Goal: Task Accomplishment & Management: Use online tool/utility

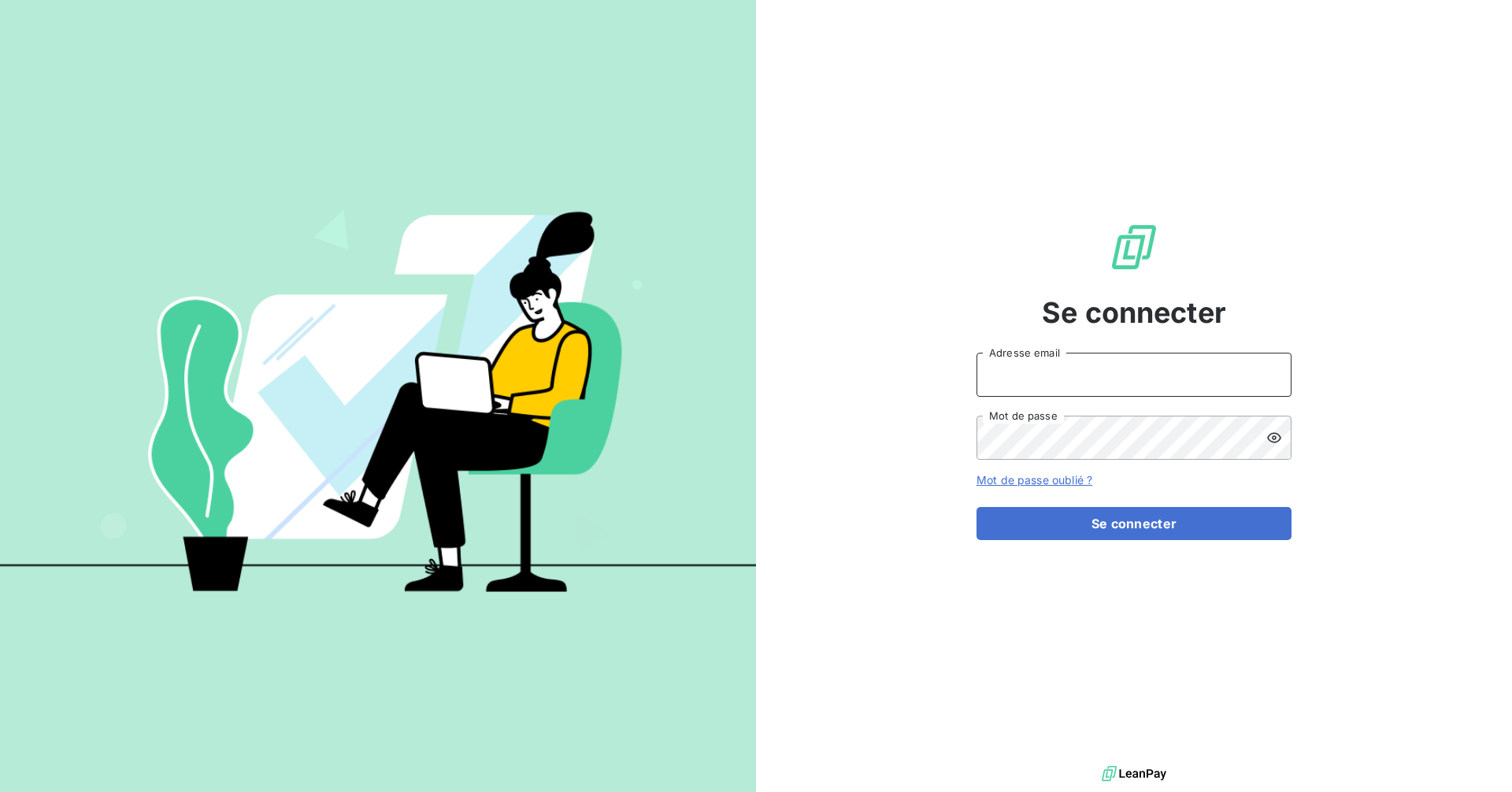
click at [1069, 389] on input "Adresse email" at bounding box center [1133, 374] width 315 height 44
click at [1064, 389] on input "Adresse email" at bounding box center [1133, 374] width 315 height 44
click at [0, 791] on com-1password-button at bounding box center [0, 792] width 0 height 0
type input "[EMAIL_ADDRESS][DOMAIN_NAME]"
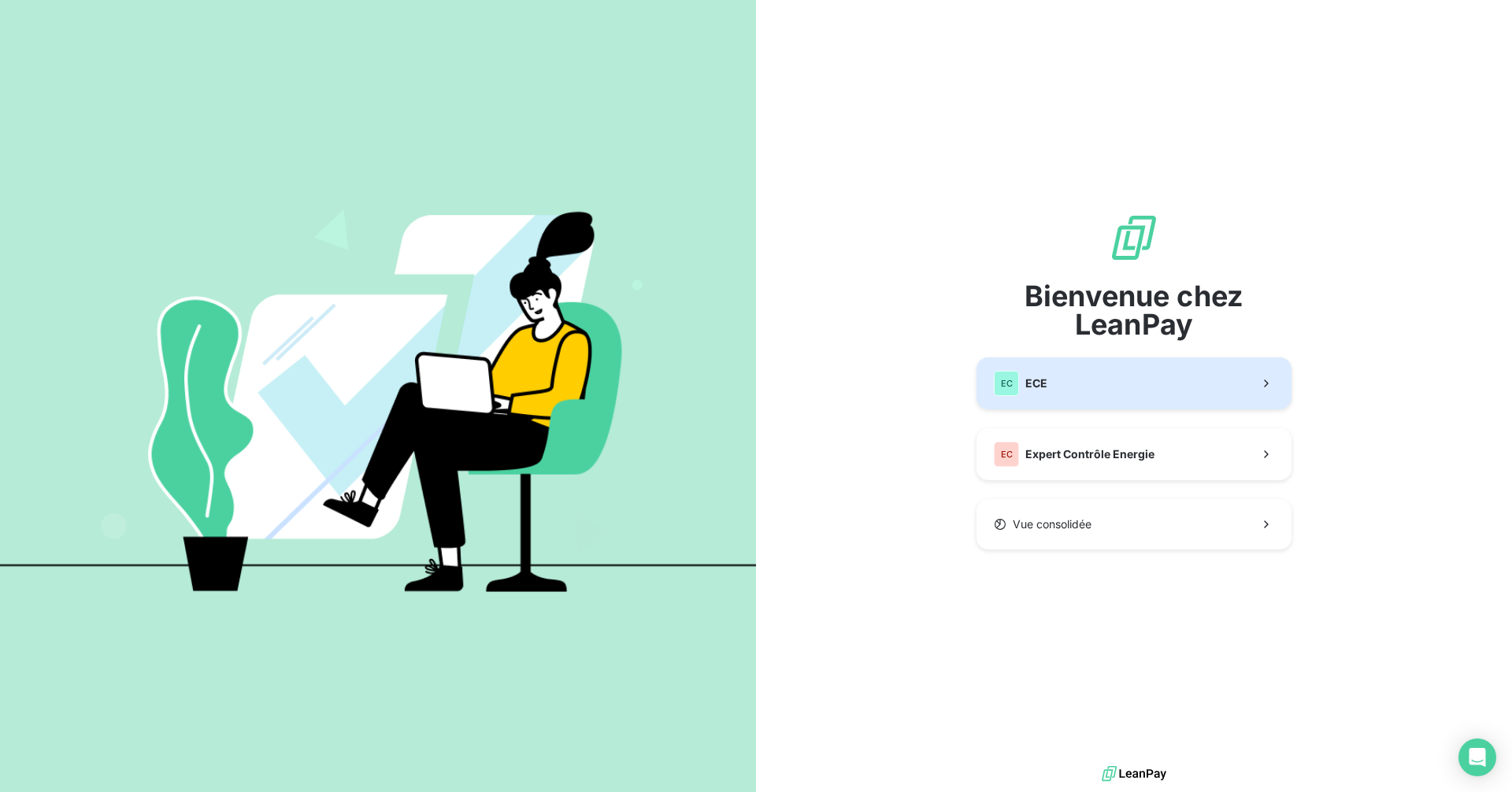
click at [1038, 375] on div "EC ECE" at bounding box center [1019, 383] width 53 height 25
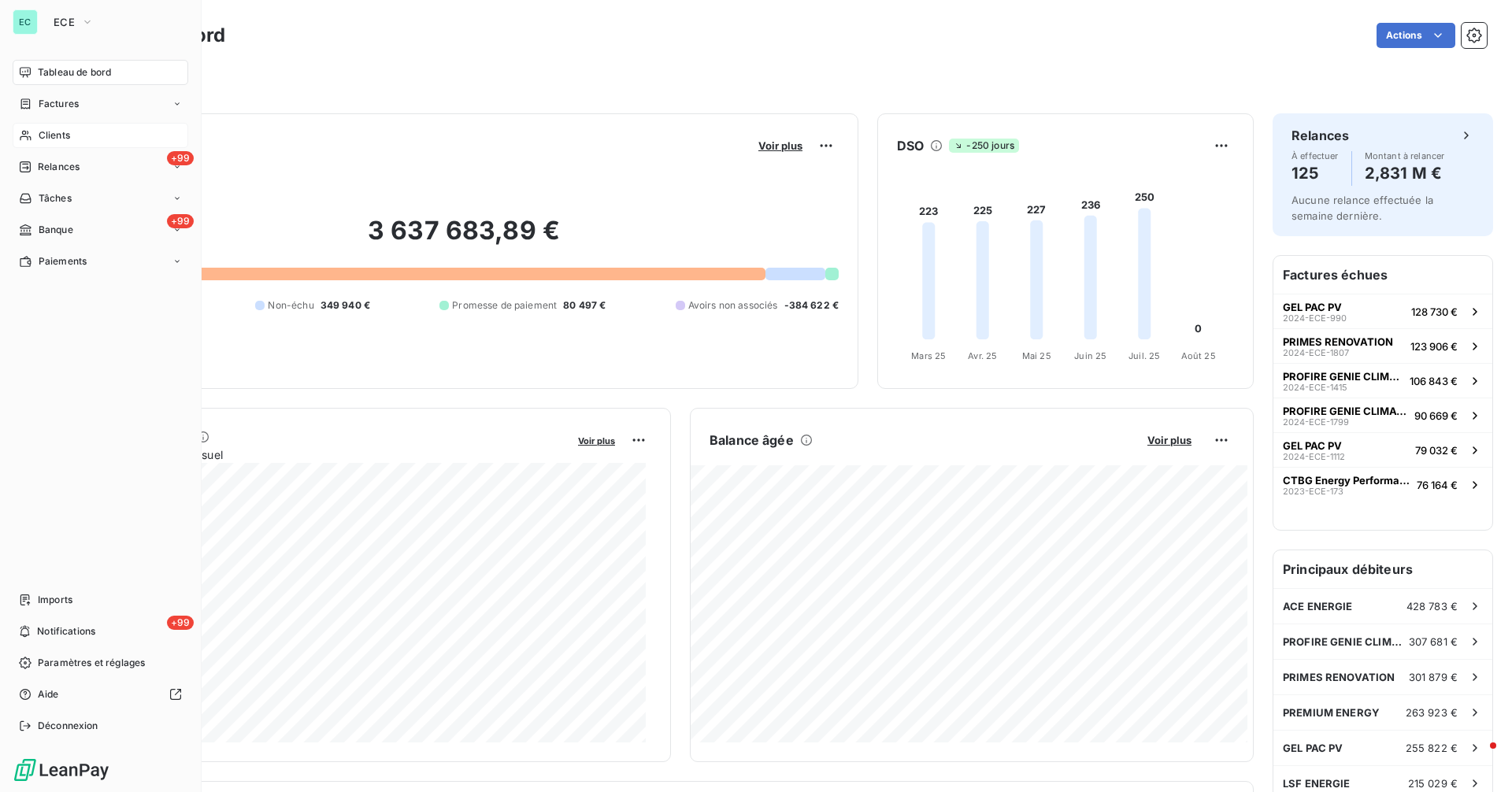
click at [48, 131] on span "Clients" at bounding box center [54, 135] width 32 height 14
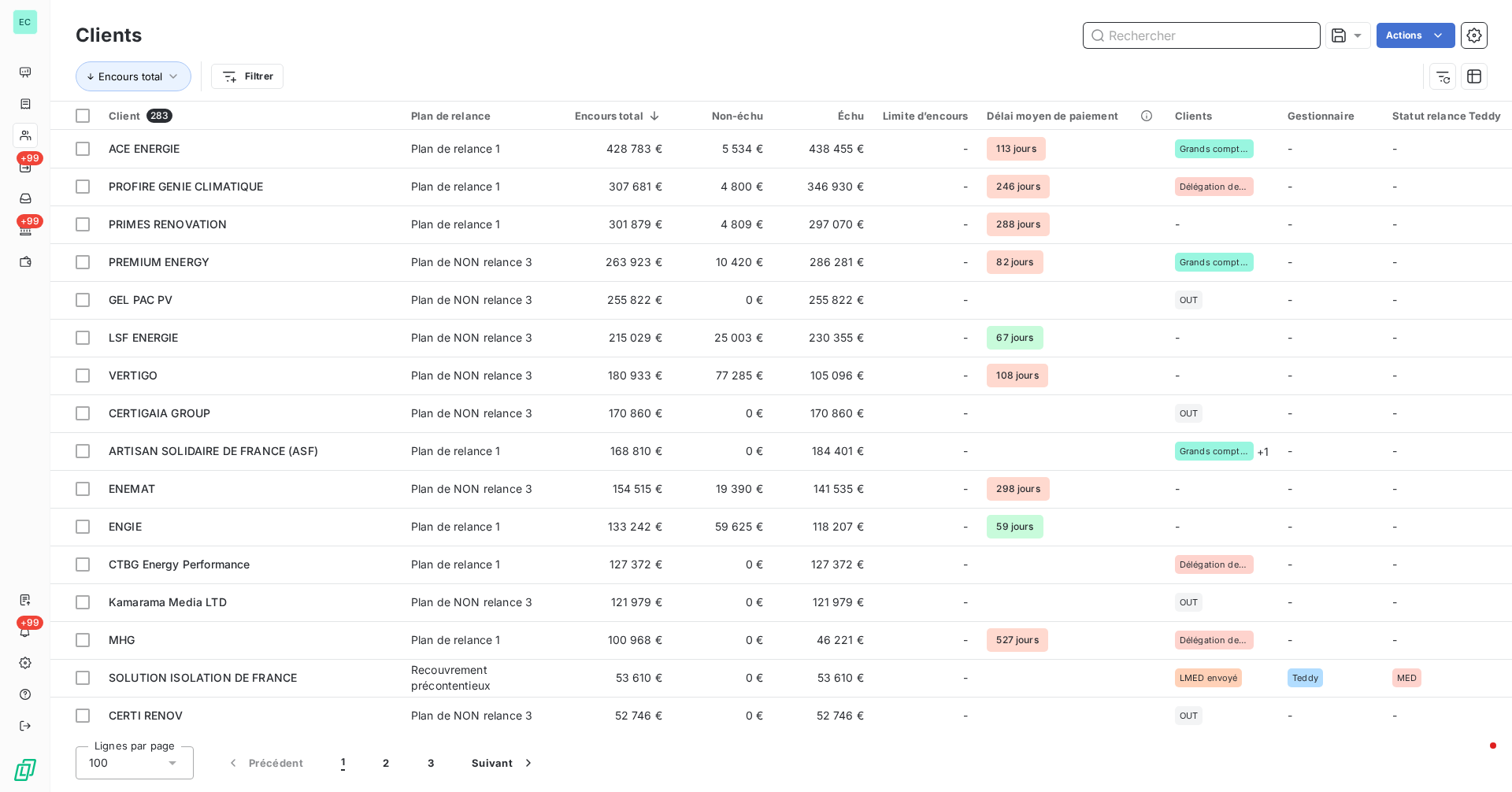
paste input "SOLUTION ISOLATION DE FRANCE"
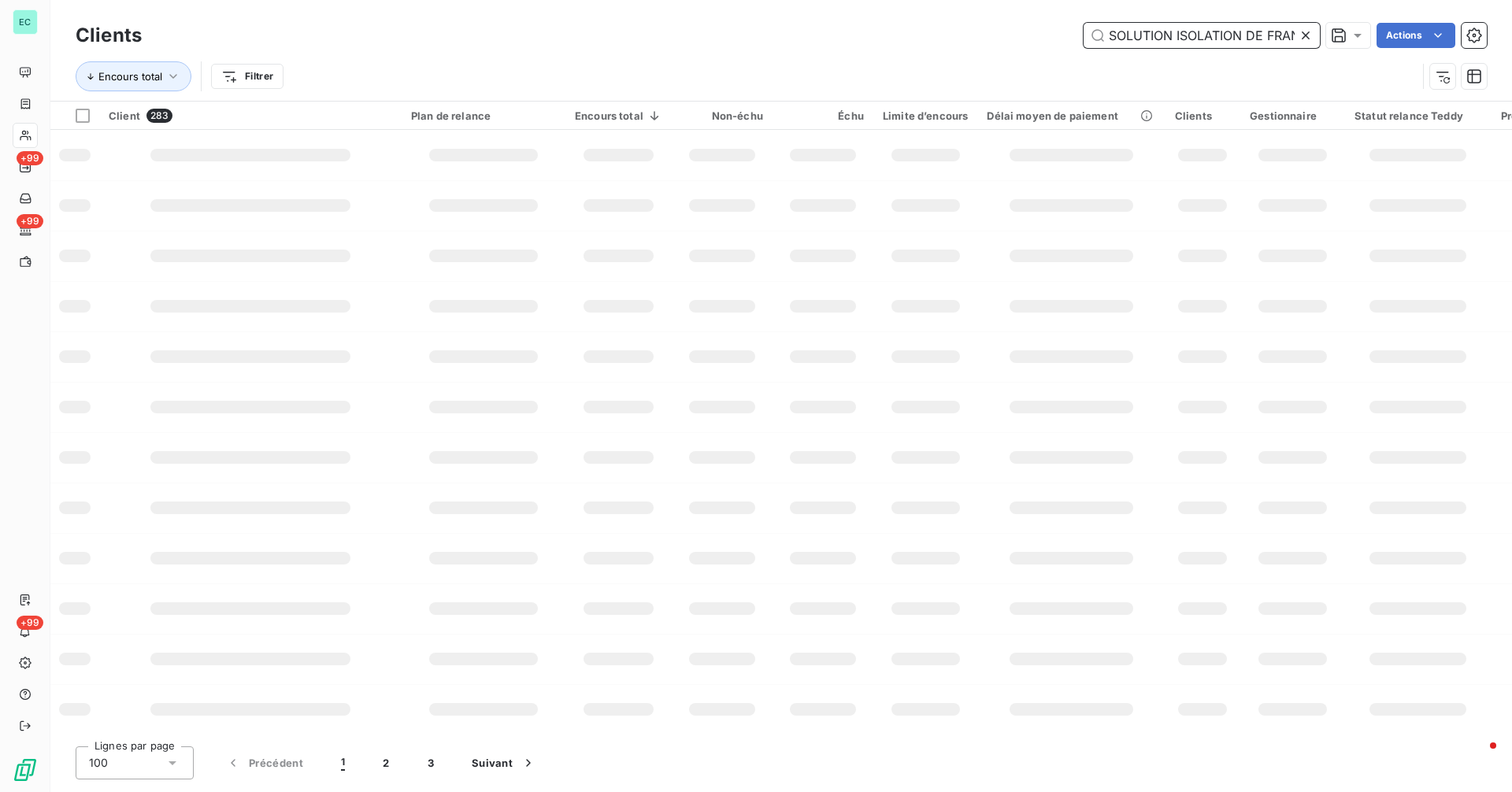
scroll to position [0, 27]
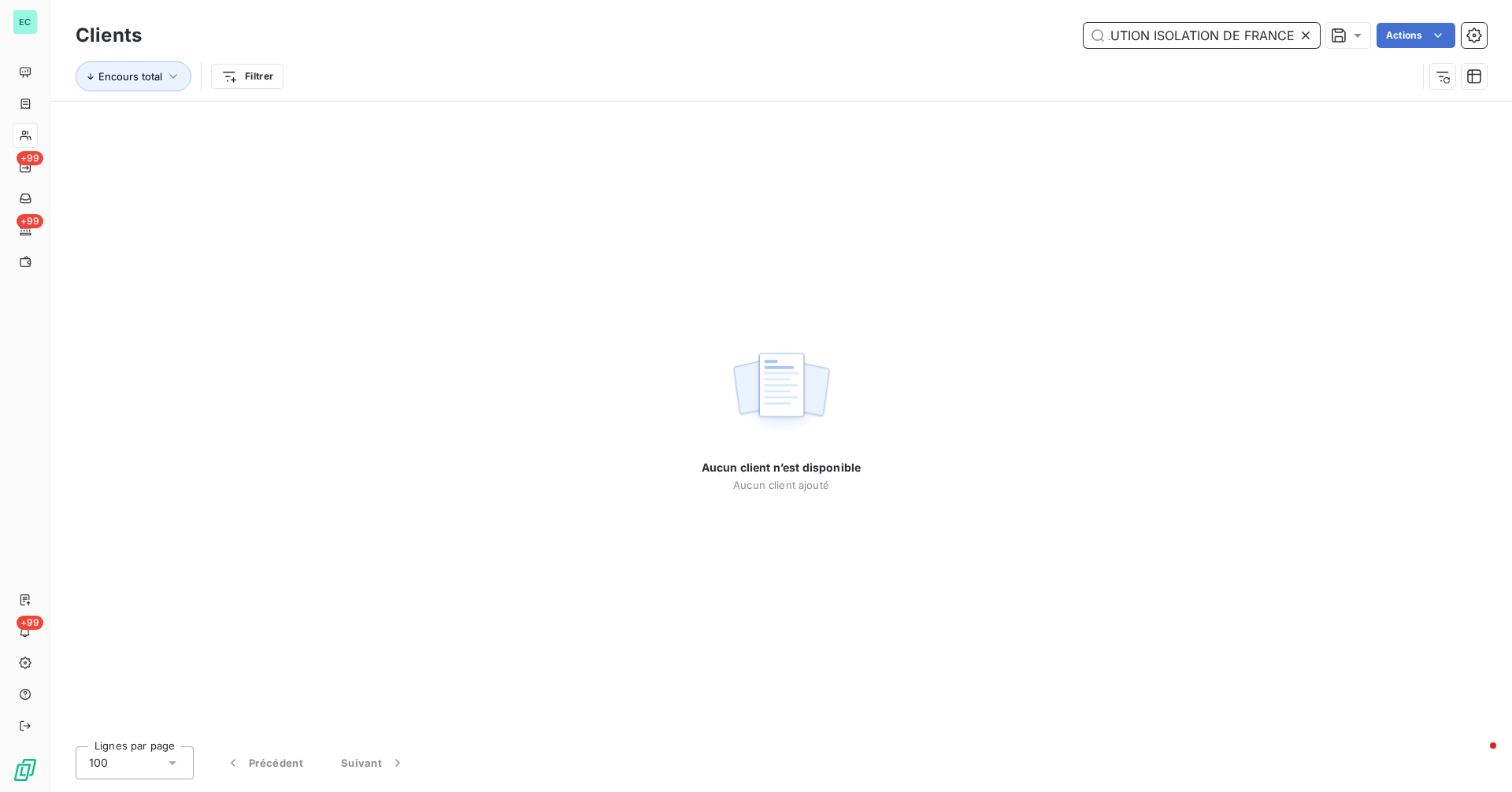
drag, startPoint x: 1215, startPoint y: 37, endPoint x: 1287, endPoint y: 39, distance: 72.0
click at [1252, 39] on input "SOLUTION ISOLATION DE FRANCE" at bounding box center [1202, 35] width 236 height 25
type input "SOLUTION ISOLATION DE FRANCE"
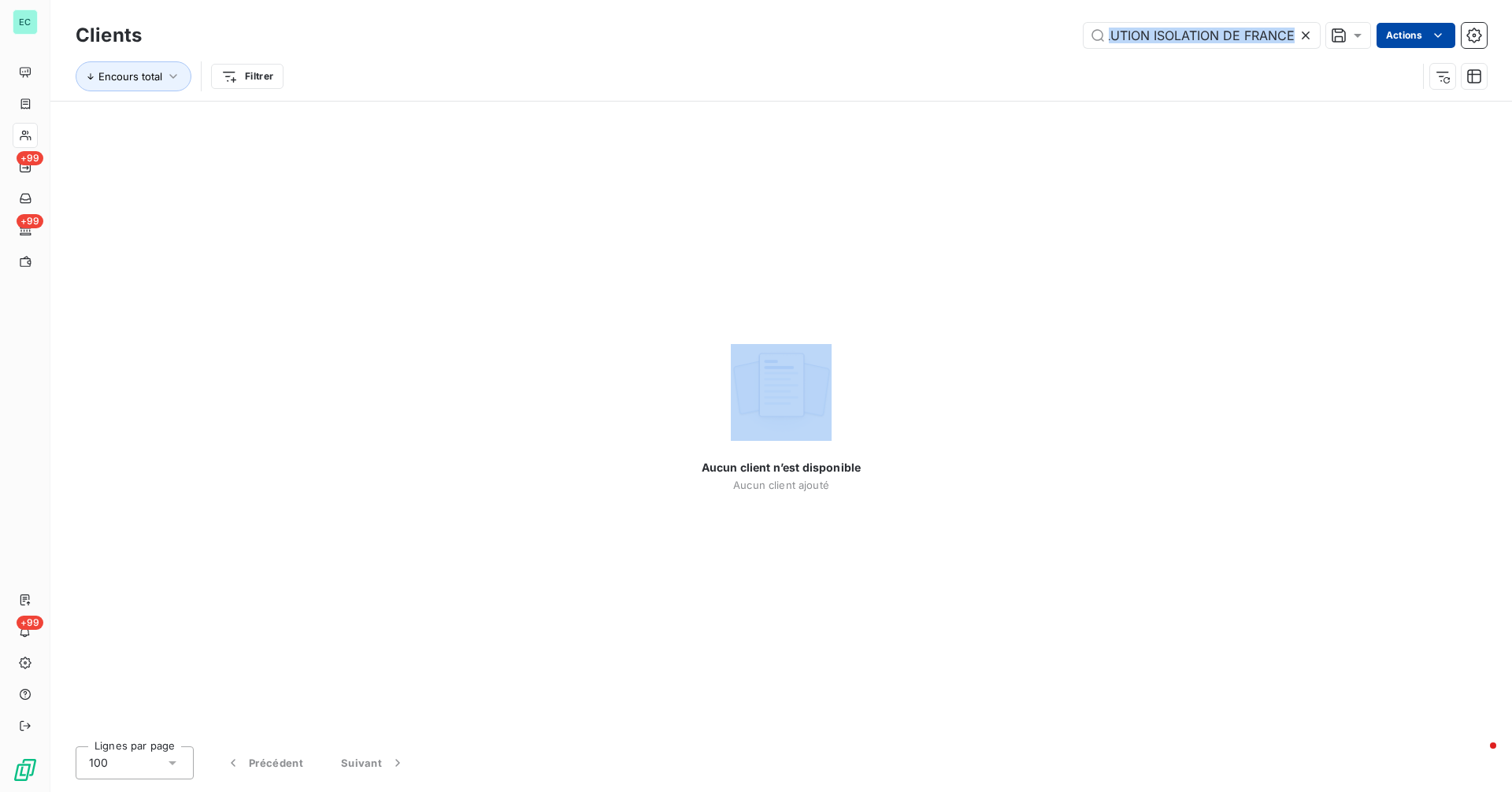
scroll to position [0, 0]
drag, startPoint x: 1358, startPoint y: 39, endPoint x: 1401, endPoint y: 39, distance: 43.0
click at [1401, 39] on div "SOLUTION ISOLATION DE FRANCE Actions" at bounding box center [824, 35] width 1326 height 25
click at [1401, 39] on html "EC +99 +99 +99 Clients SOLUTION ISOLATION DE FRANCE Actions Modifier le plan de…" at bounding box center [756, 396] width 1512 height 792
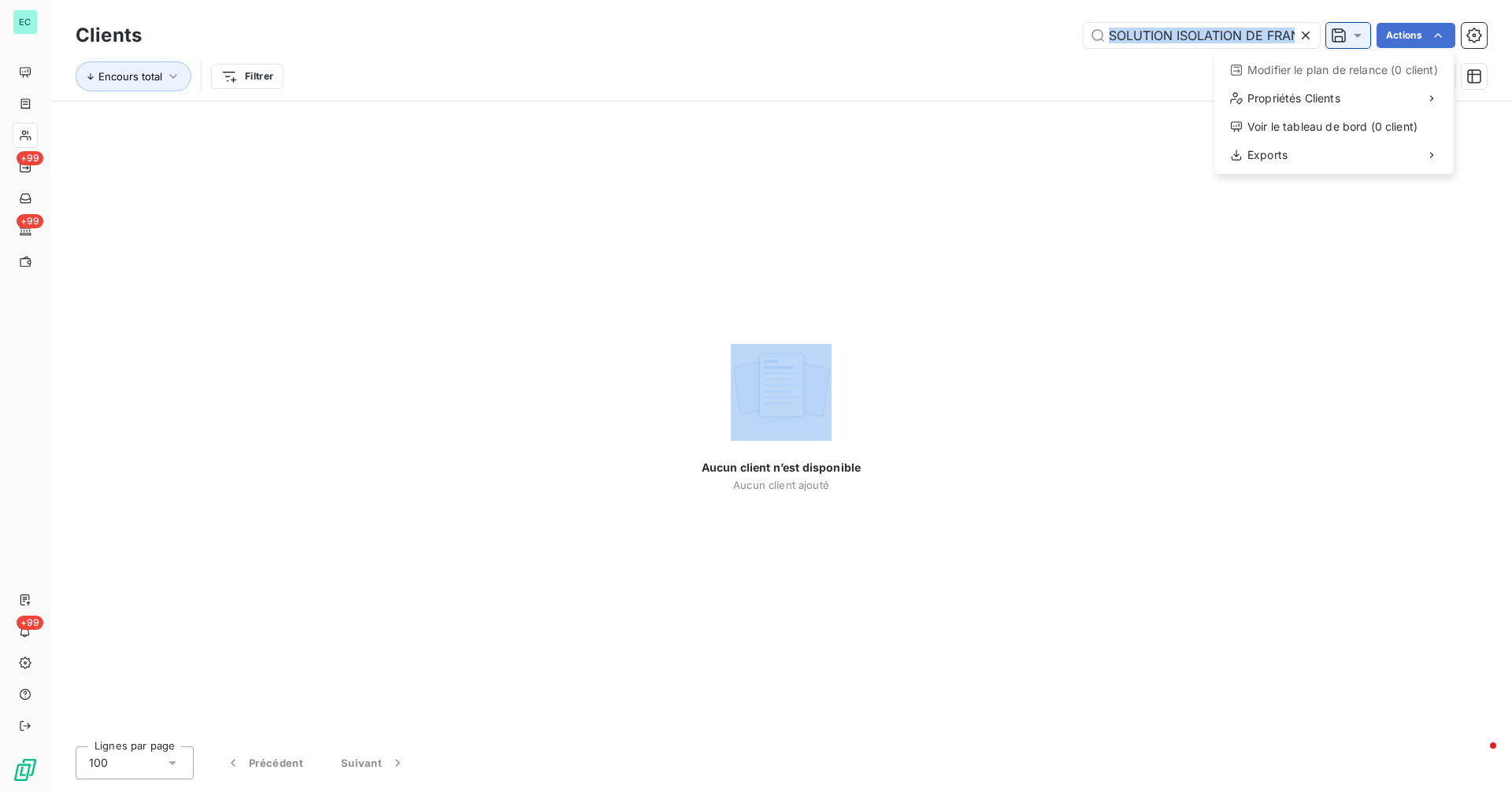
click at [1388, 37] on html "EC +99 +99 +99 Clients SOLUTION ISOLATION DE FRANCE Actions Modifier le plan de…" at bounding box center [756, 396] width 1512 height 792
click at [1297, 34] on icon at bounding box center [1305, 35] width 15 height 15
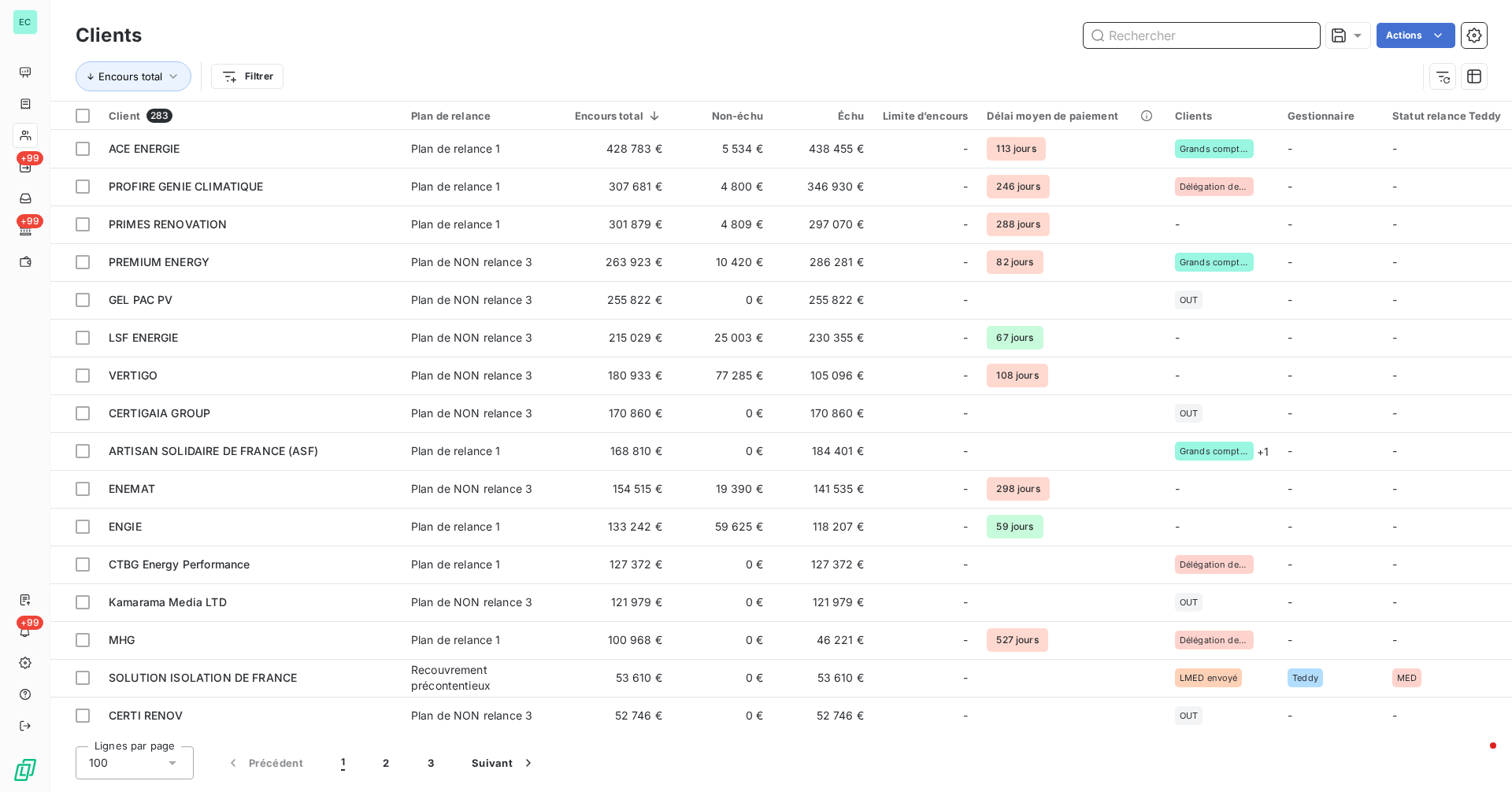
click at [1211, 41] on input "text" at bounding box center [1202, 35] width 236 height 25
paste input "SOLUTION ISOLATION DE FRANCE"
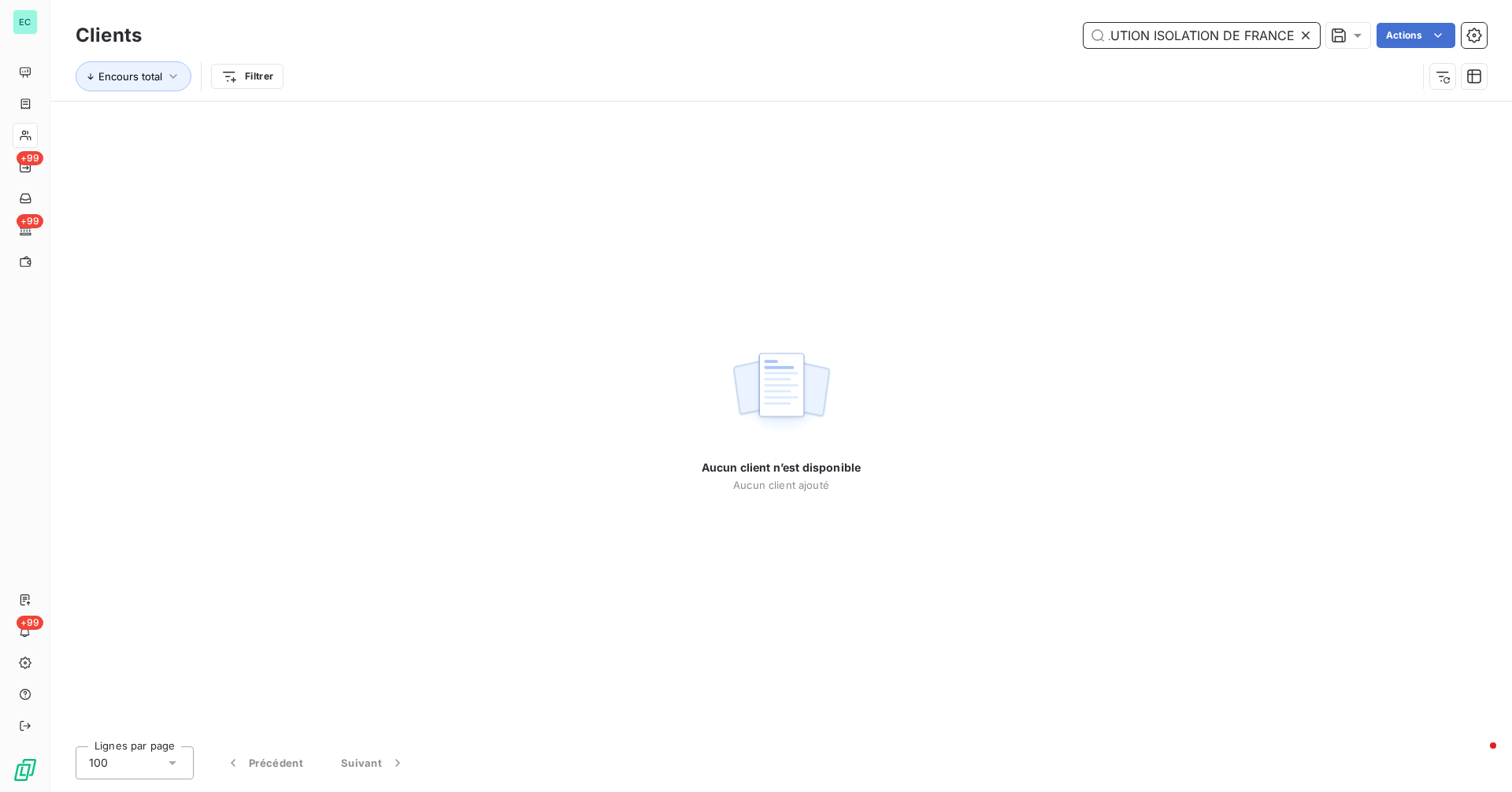
drag, startPoint x: 1223, startPoint y: 34, endPoint x: 1316, endPoint y: 36, distance: 93.0
click at [1260, 36] on input "SOLUTION ISOLATION DE FRANCE" at bounding box center [1202, 35] width 236 height 25
drag, startPoint x: 1316, startPoint y: 36, endPoint x: 1348, endPoint y: 36, distance: 32.0
click at [1348, 36] on div "SOLUTION ISOLATION DE FRANCE Actions" at bounding box center [824, 35] width 1326 height 25
drag, startPoint x: 1240, startPoint y: 33, endPoint x: 1267, endPoint y: 33, distance: 27.0
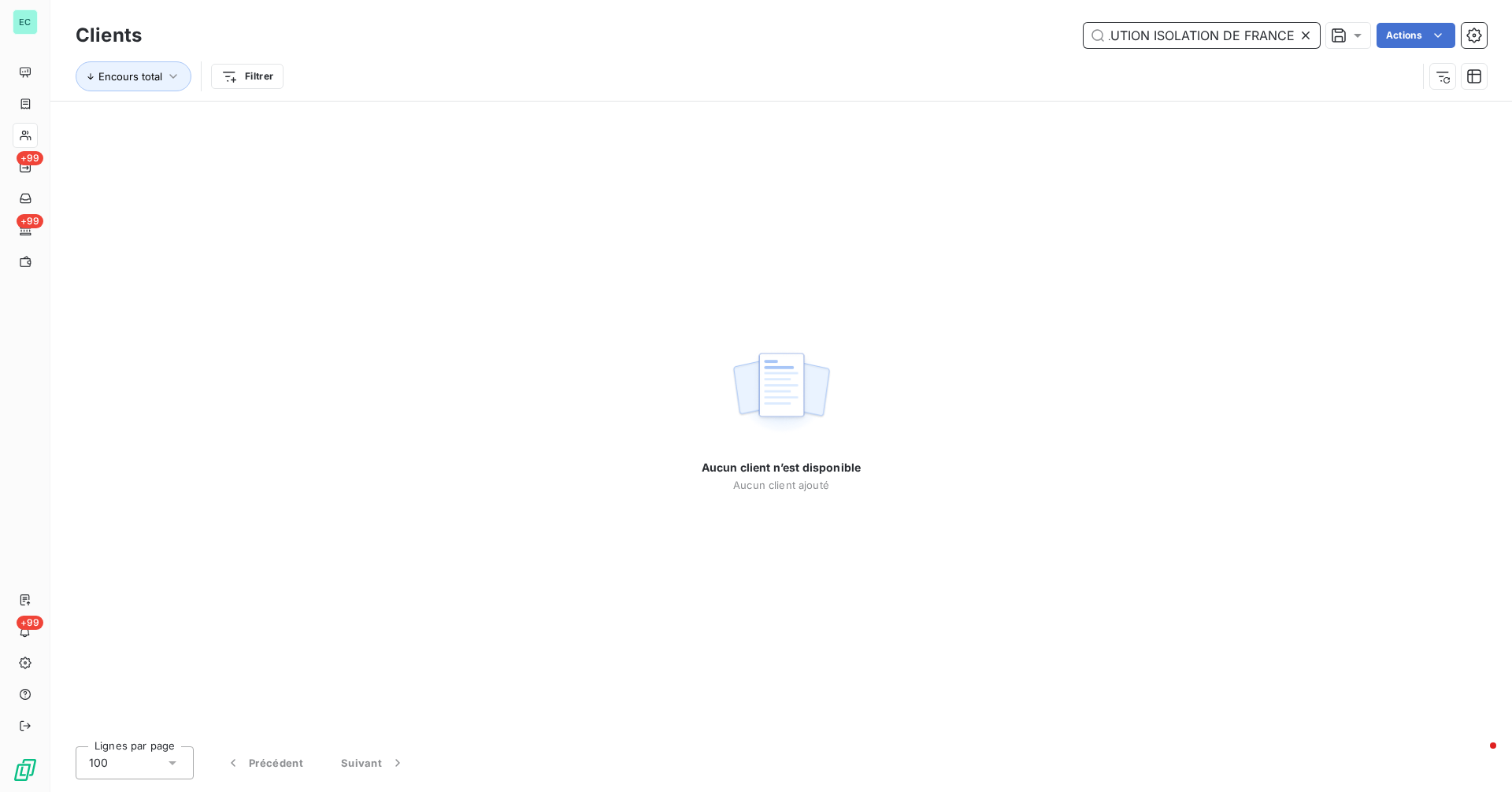
click at [1267, 33] on input "SOLUTION ISOLATION DE FRANCE" at bounding box center [1202, 35] width 236 height 25
click at [1290, 33] on input "SOLUTION ISOLATION DE FRANCE" at bounding box center [1202, 35] width 236 height 25
drag, startPoint x: 1290, startPoint y: 33, endPoint x: 1246, endPoint y: 33, distance: 44.0
click at [1289, 33] on input "SOLUTION ISOLATION DE FRANCE" at bounding box center [1202, 35] width 236 height 25
drag, startPoint x: 1222, startPoint y: 34, endPoint x: 1295, endPoint y: 35, distance: 73.0
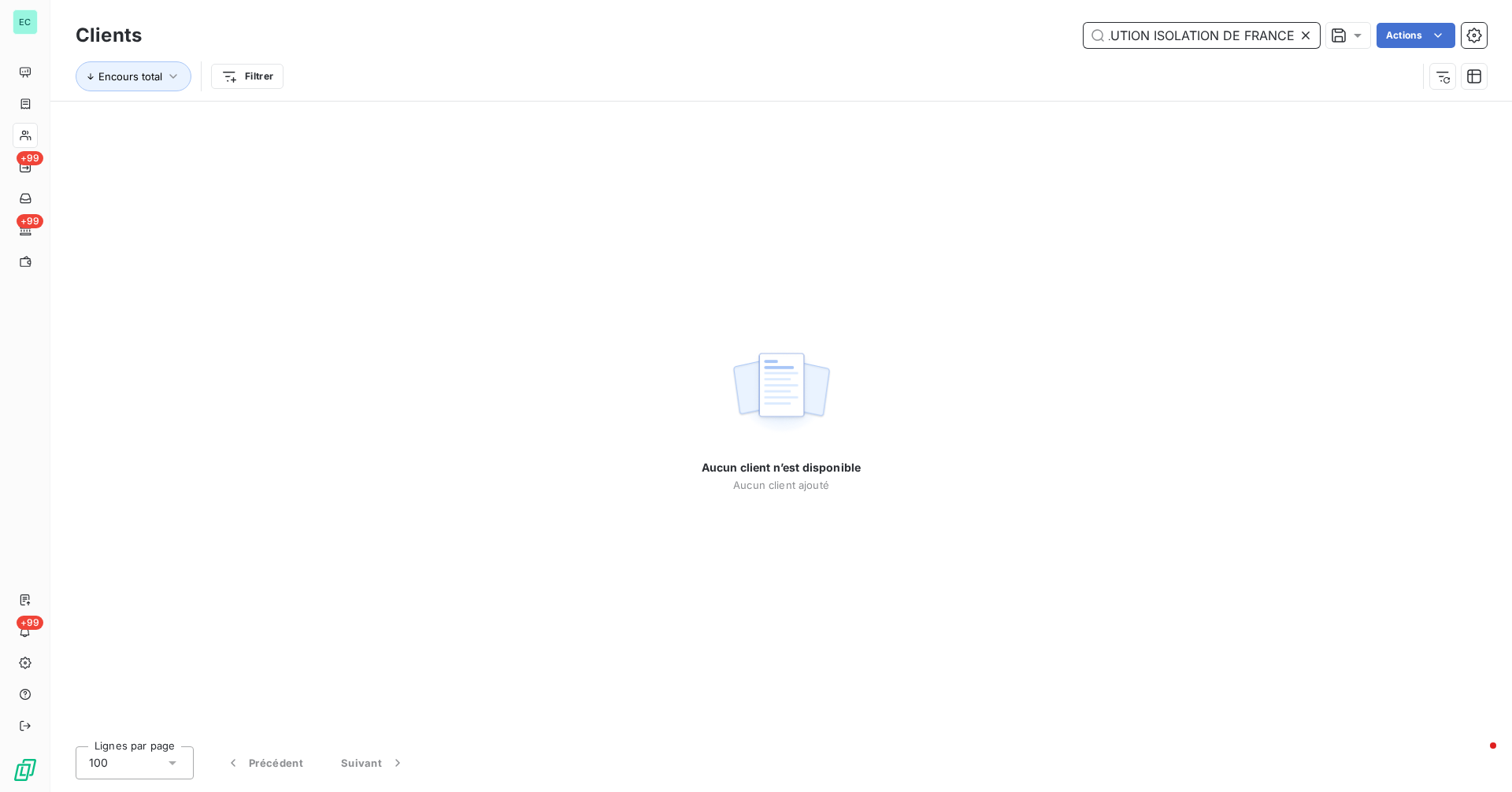
click at [1295, 35] on div "SOLUTION ISOLATION DE FRANCE" at bounding box center [1202, 35] width 236 height 25
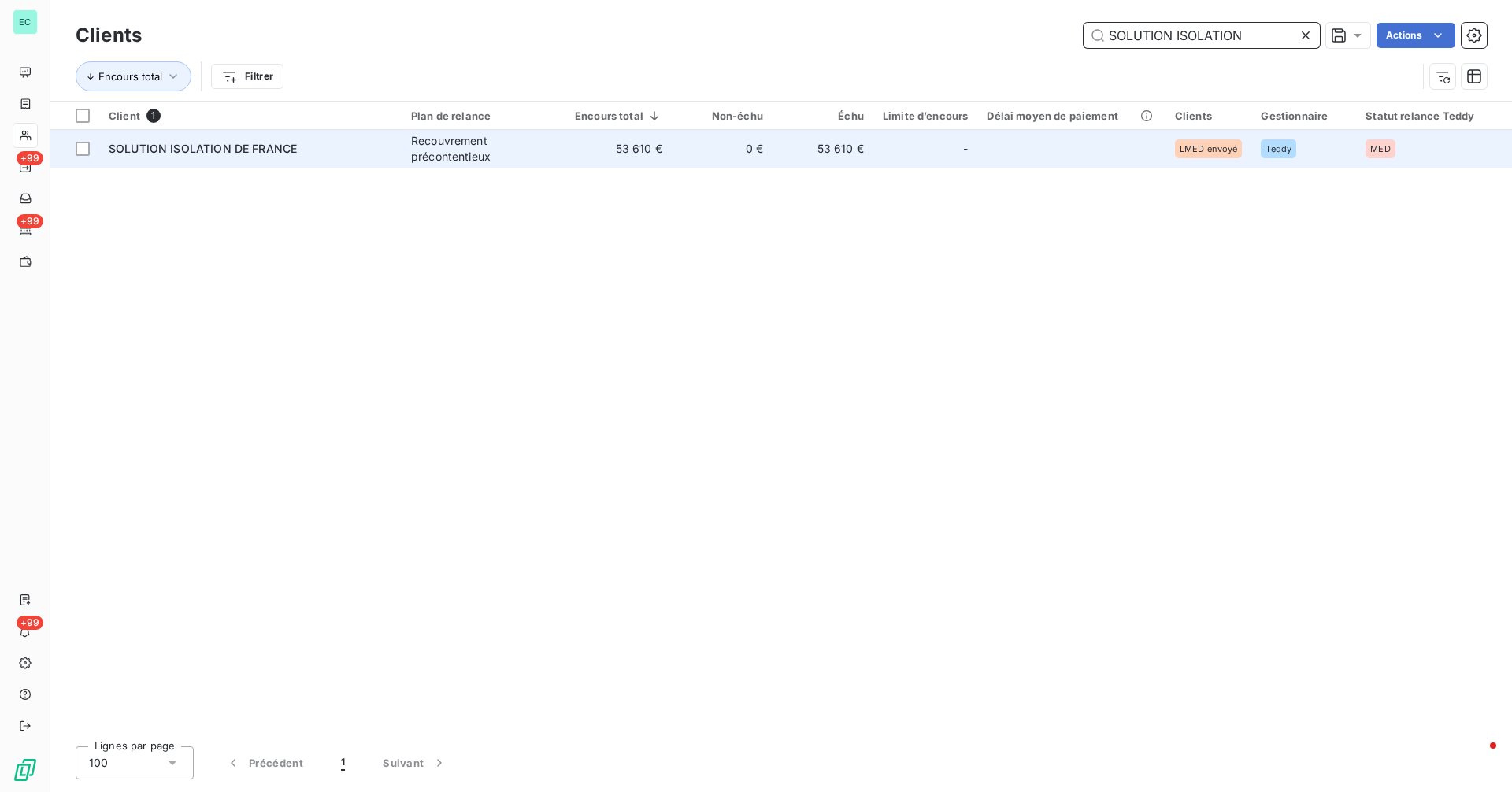
type input "SOLUTION ISOLATION"
click at [441, 148] on div "Recouvrement précontentieux" at bounding box center [484, 148] width 145 height 32
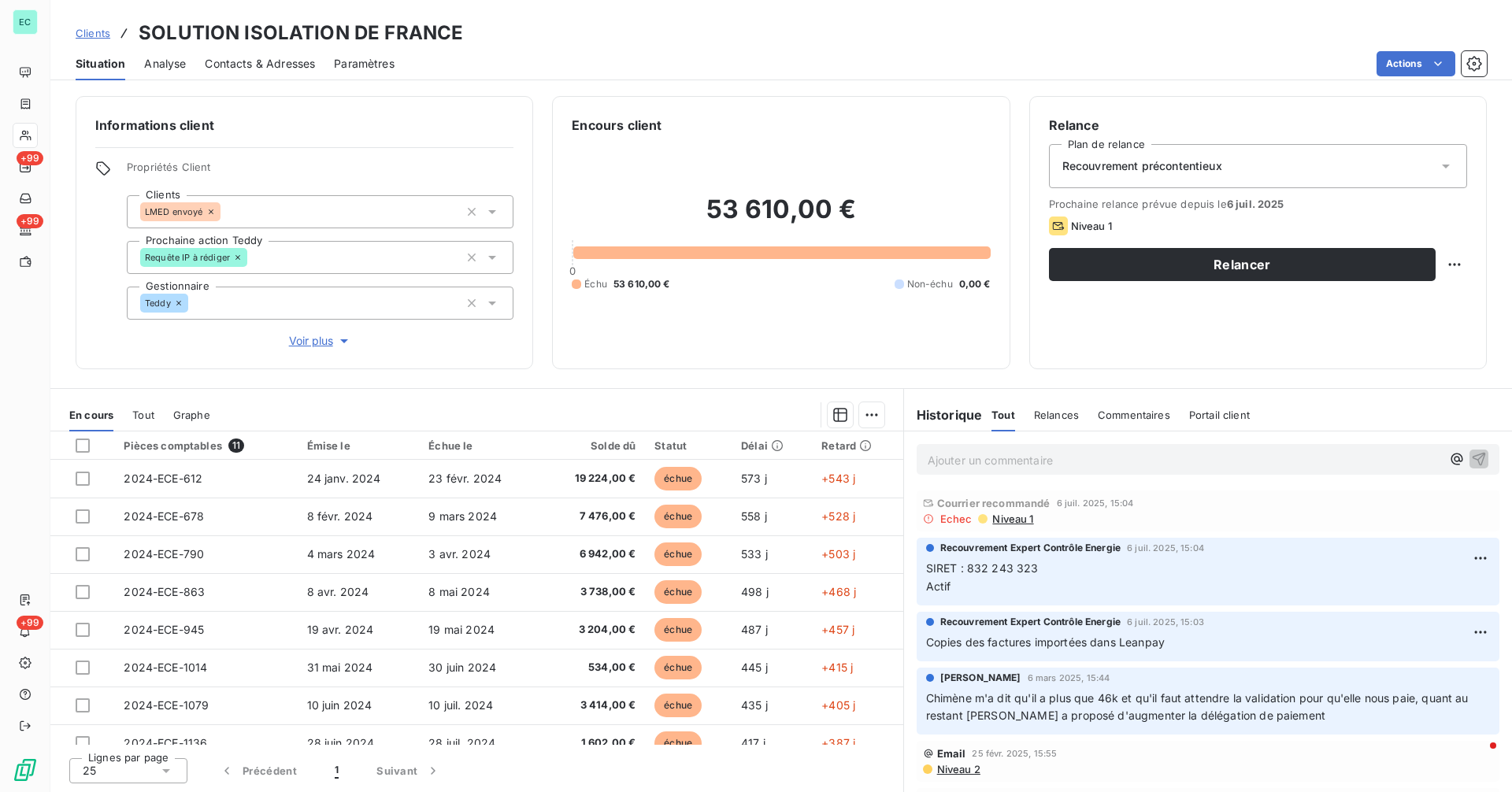
click at [1006, 522] on span "Niveau 1" at bounding box center [1011, 519] width 42 height 13
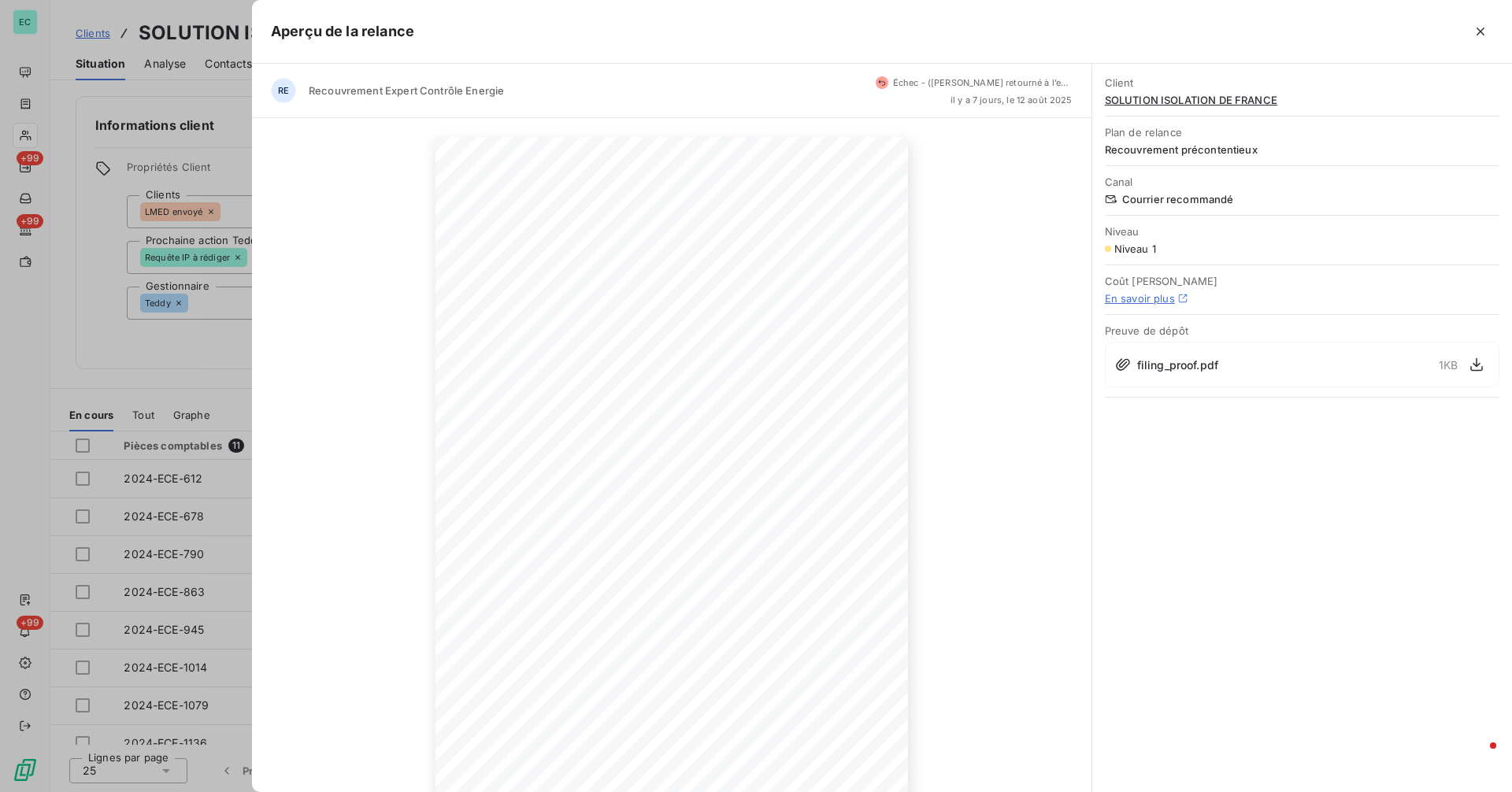
click at [1178, 373] on div "filing_proof.pdf 1 KB" at bounding box center [1301, 364] width 394 height 46
click at [1481, 37] on icon "button" at bounding box center [1480, 31] width 15 height 15
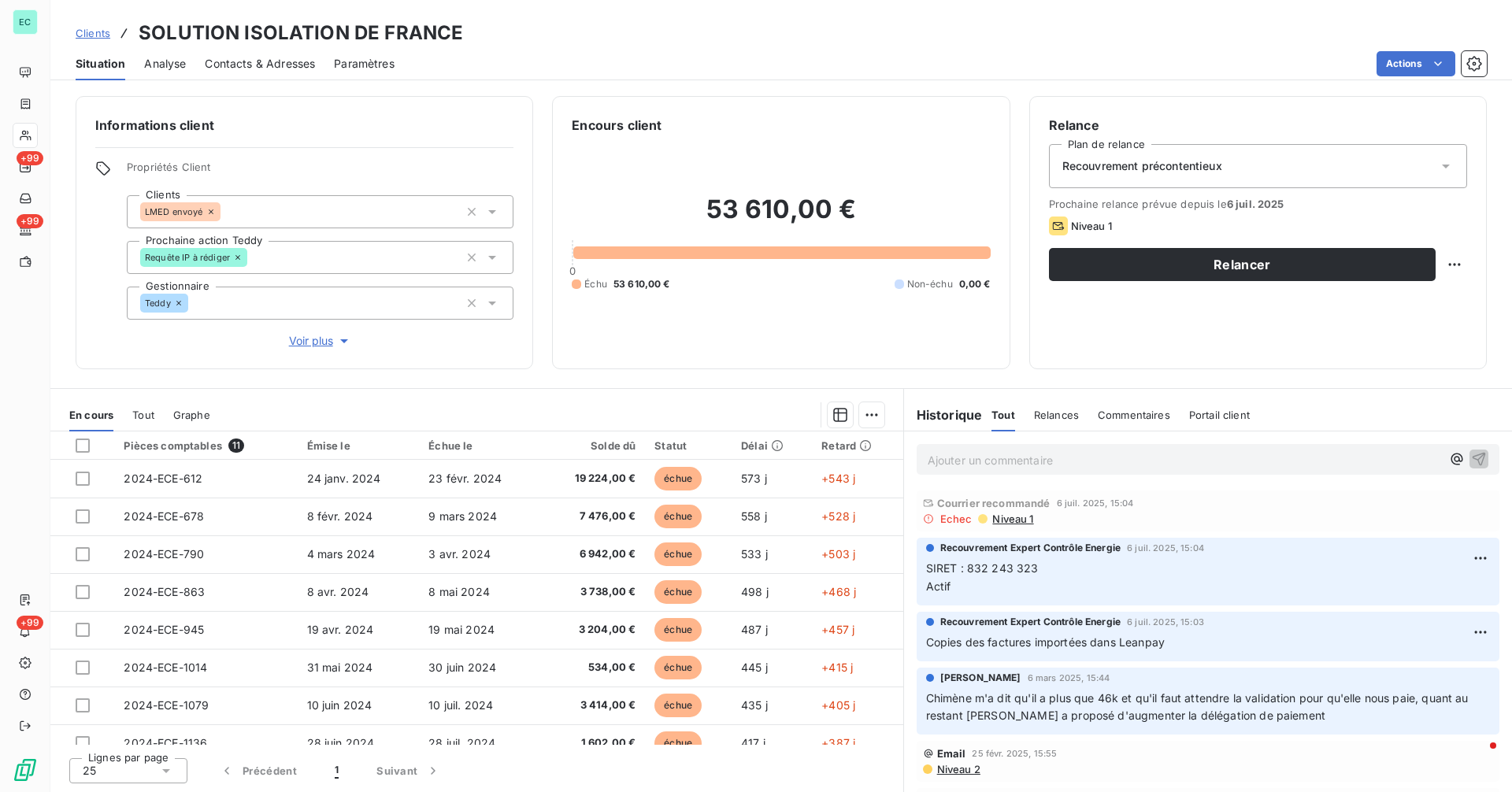
click at [1004, 520] on span "Niveau 1" at bounding box center [1011, 519] width 42 height 13
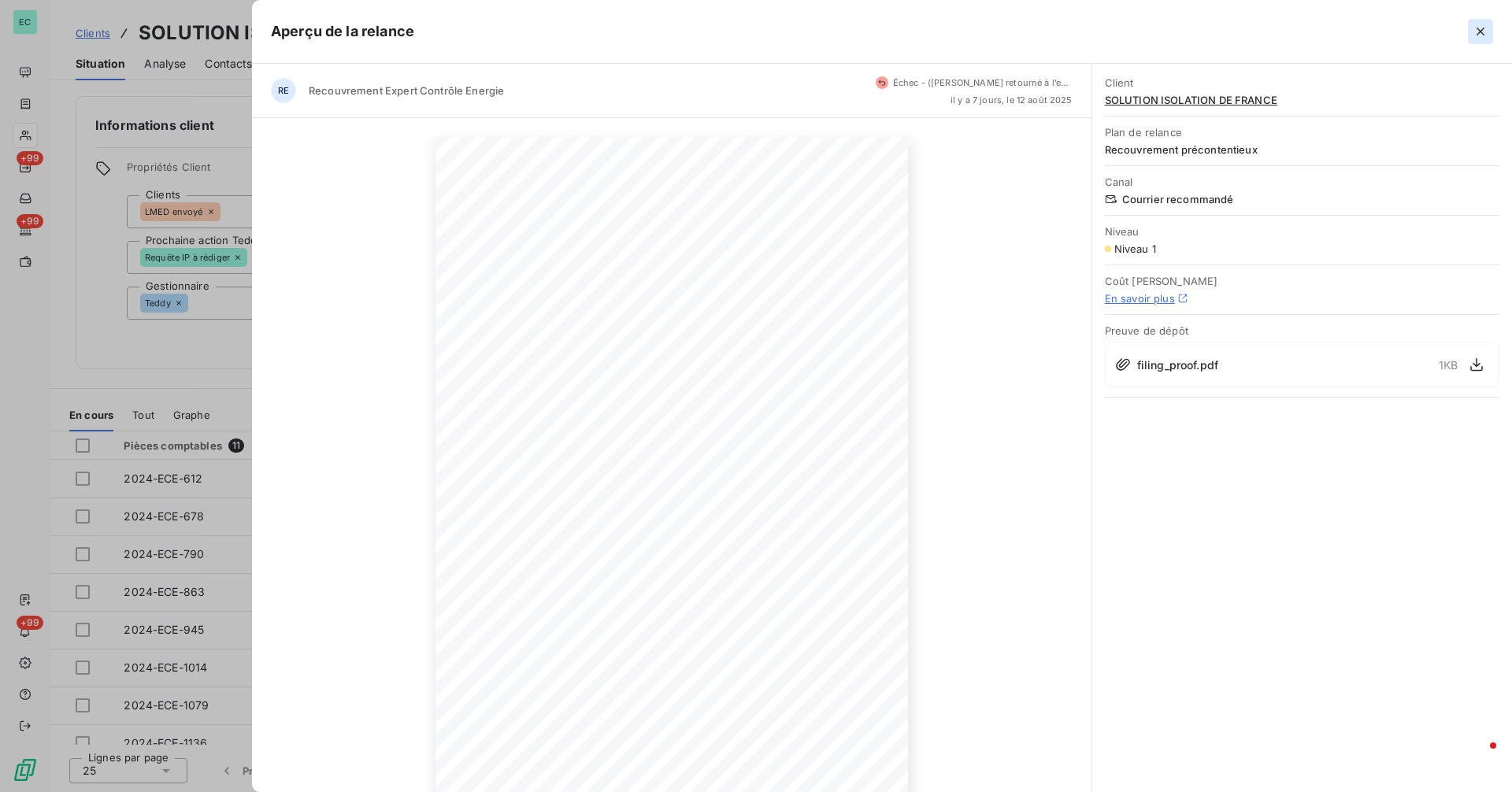
click at [1481, 40] on button "button" at bounding box center [1480, 32] width 25 height 25
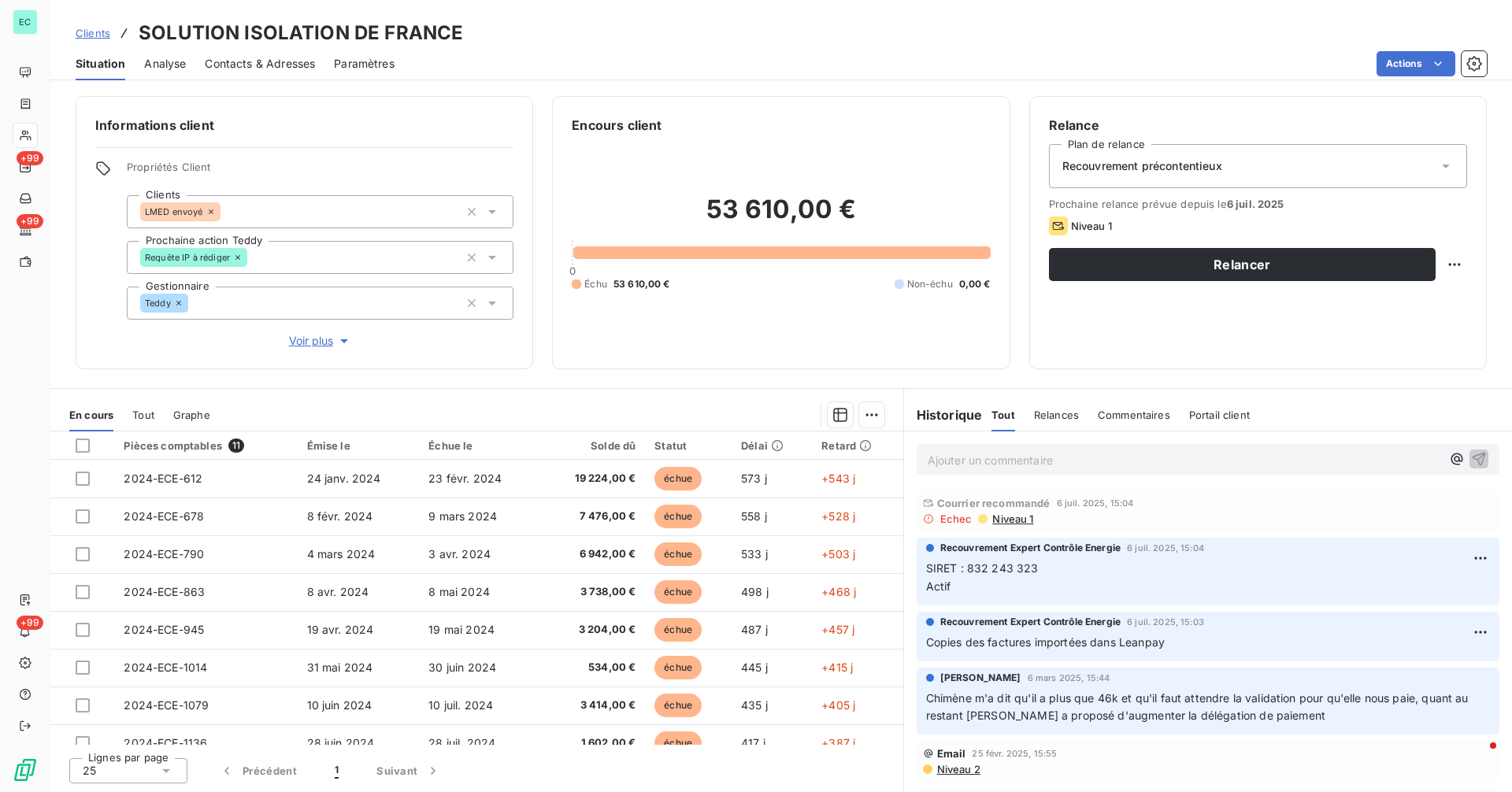
click at [100, 34] on span "Clients" at bounding box center [93, 33] width 34 height 13
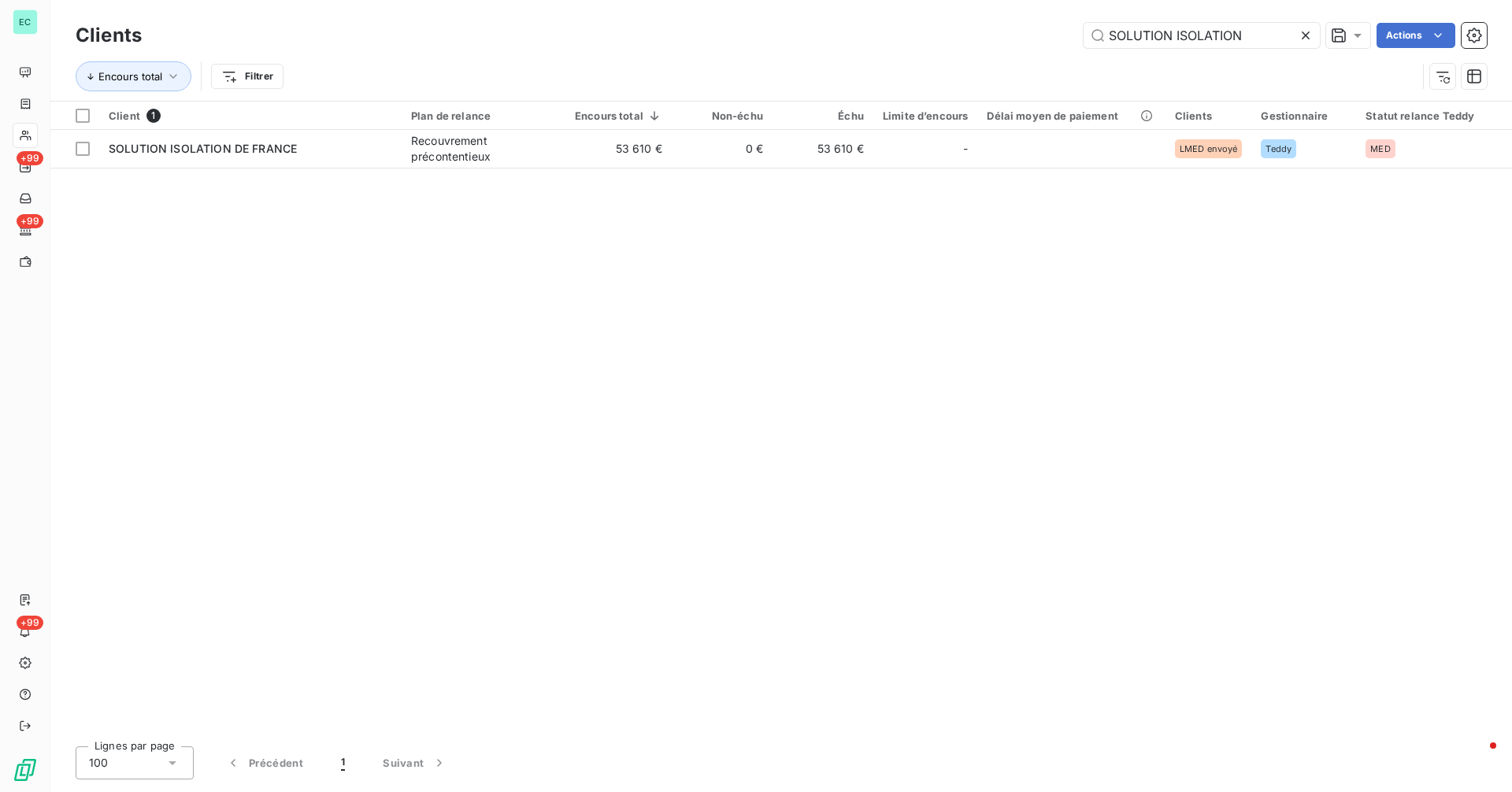
click at [1305, 34] on icon at bounding box center [1305, 35] width 8 height 8
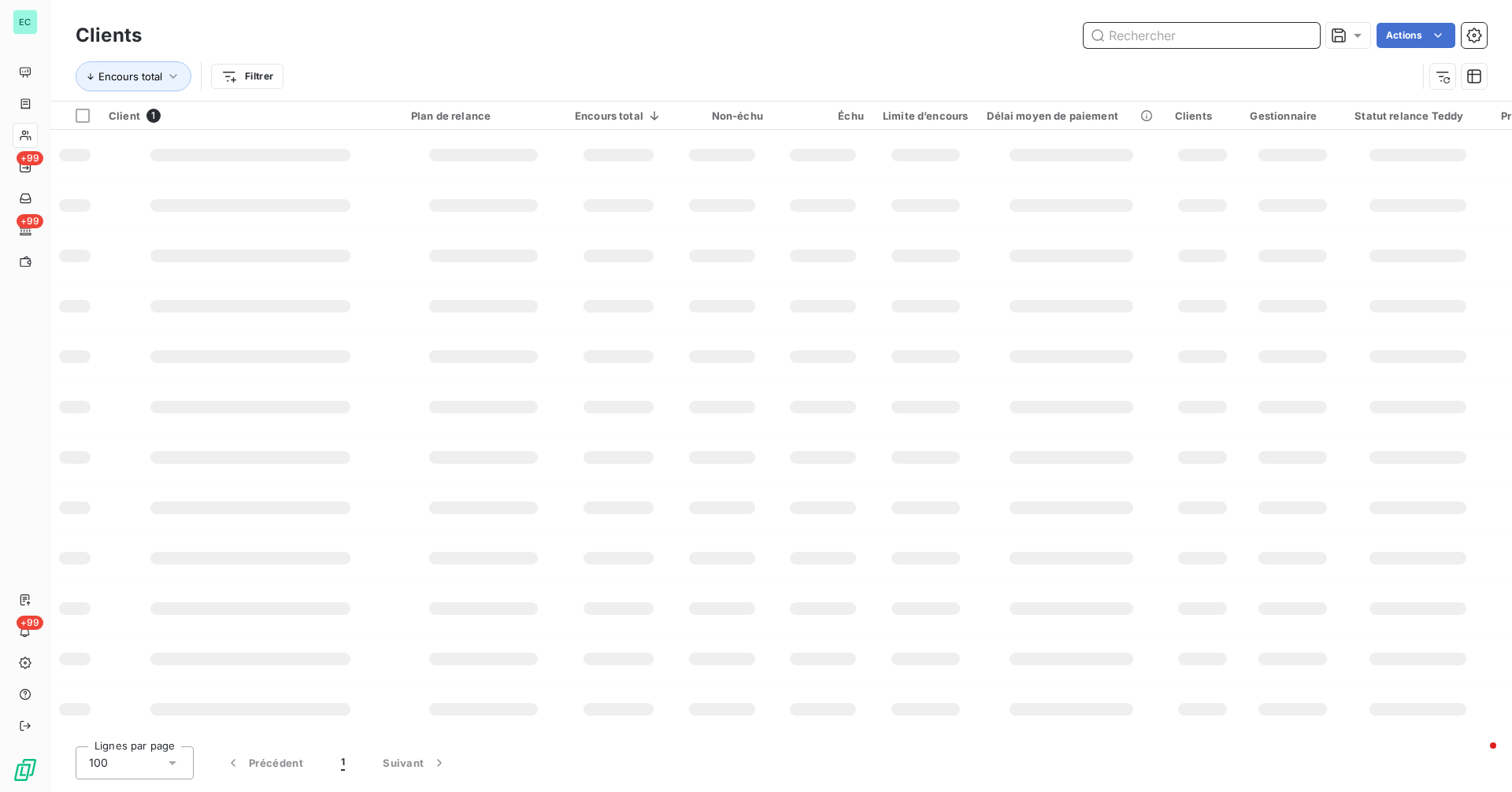
click at [1264, 41] on input "text" at bounding box center [1202, 35] width 236 height 25
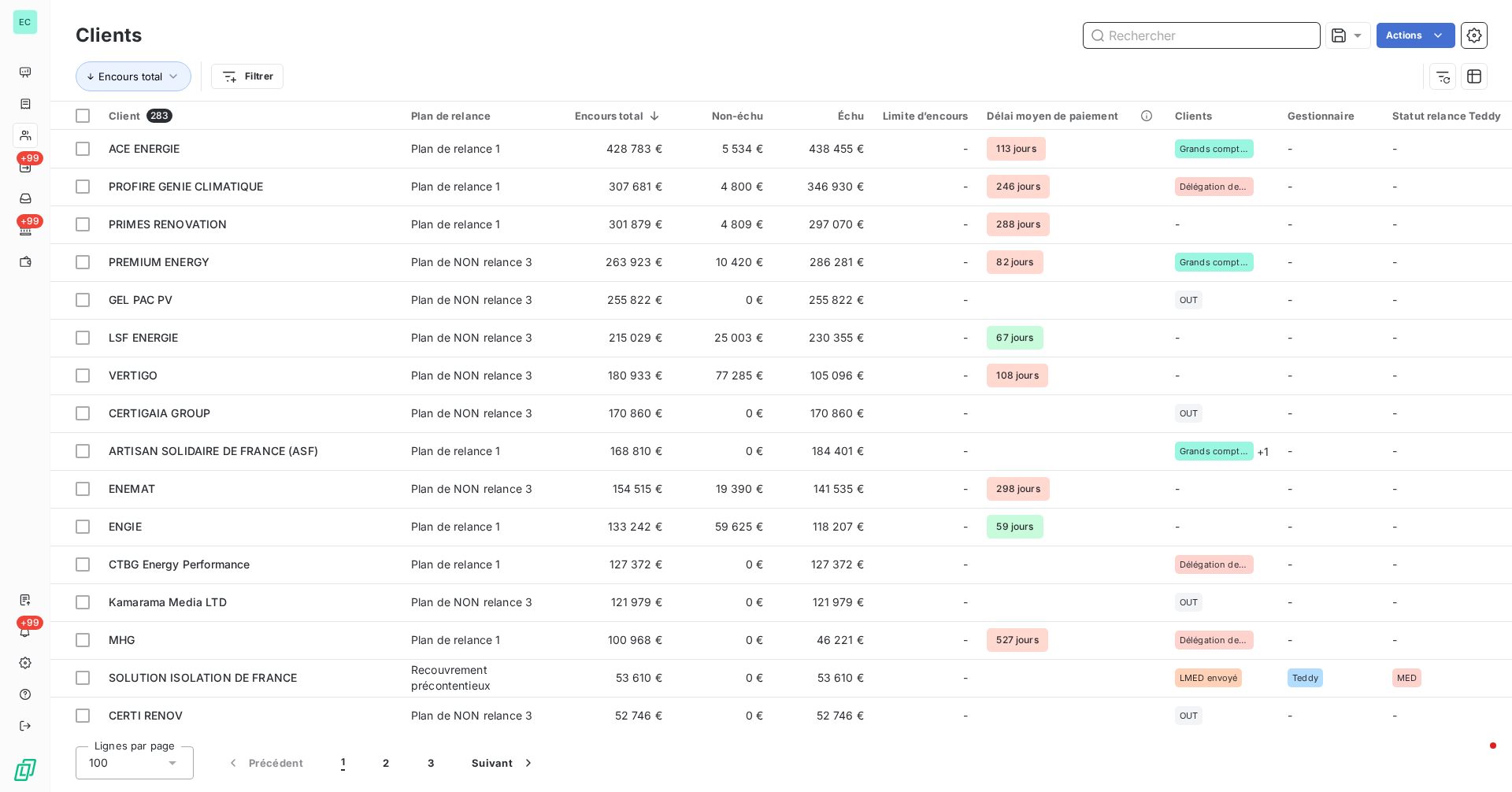
paste input "TBG Concept"
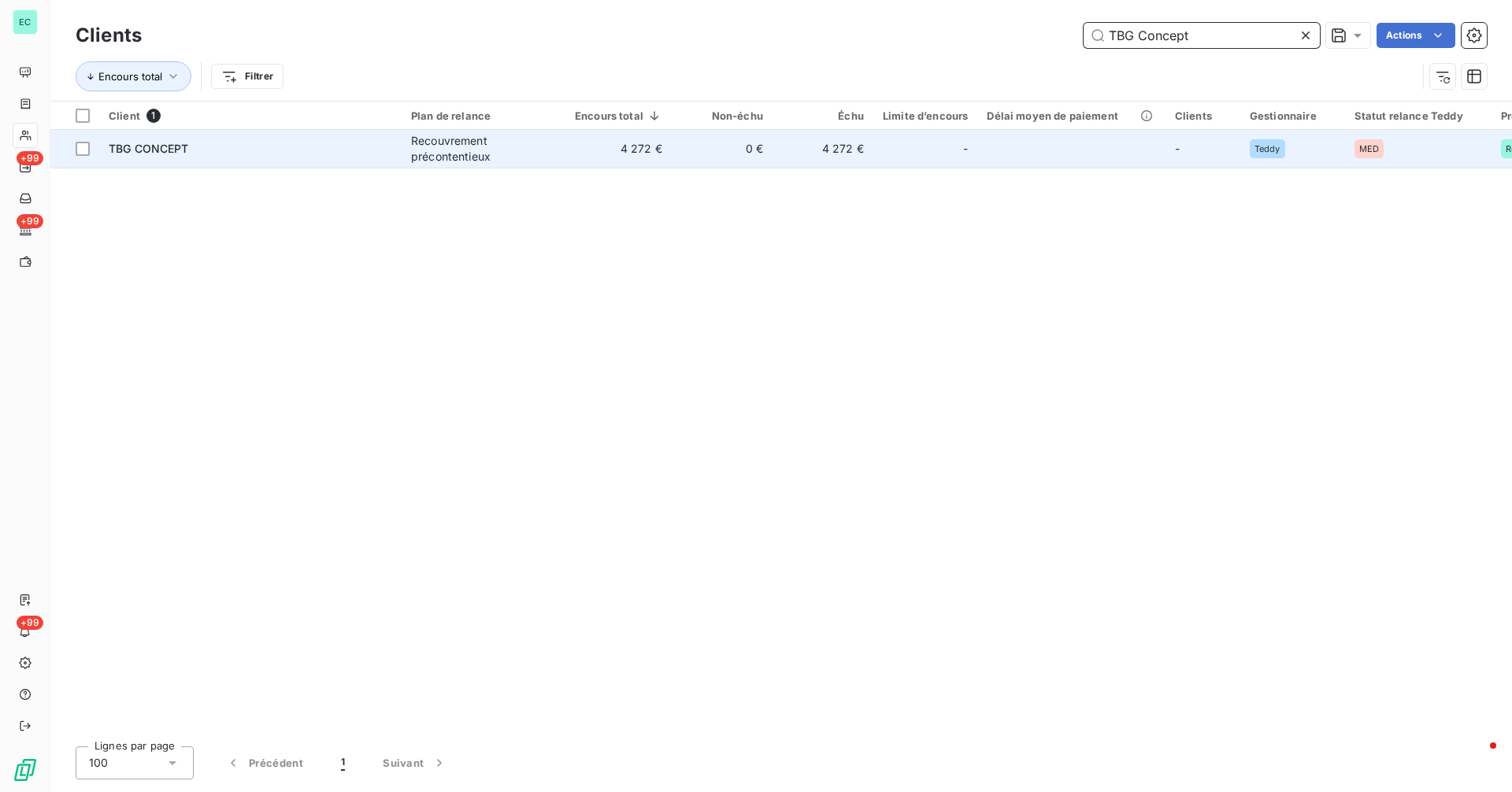
type input "TBG Concept"
click at [487, 152] on div "Recouvrement précontentieux" at bounding box center [484, 148] width 145 height 32
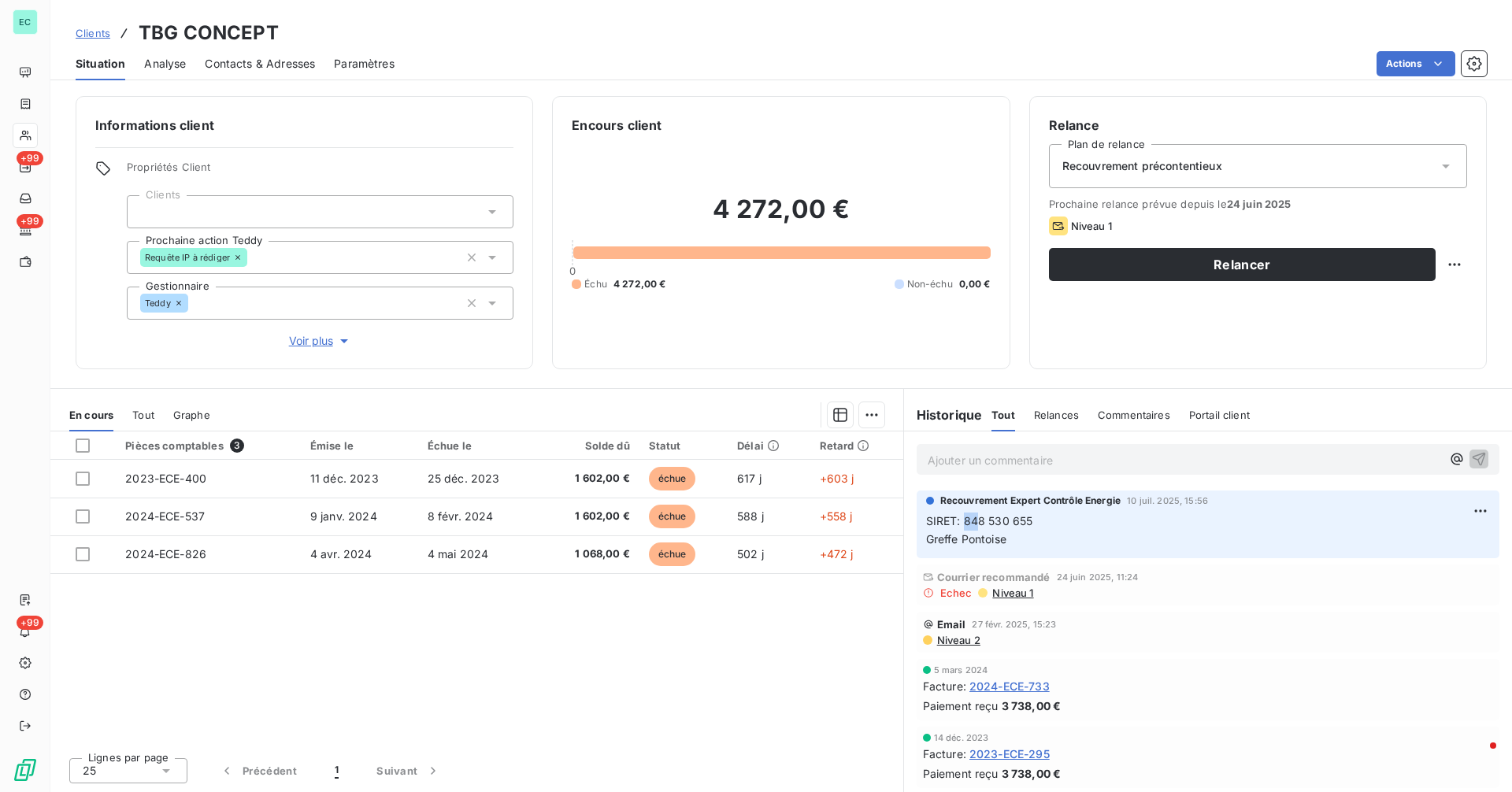
drag, startPoint x: 962, startPoint y: 521, endPoint x: 999, endPoint y: 518, distance: 37.1
click at [992, 518] on span "SIRET: 848 530 655 Greffe Pontoise" at bounding box center [979, 530] width 107 height 32
click at [999, 518] on span "SIRET: 848 530 655 Greffe Pontoise" at bounding box center [979, 530] width 107 height 32
drag, startPoint x: 1009, startPoint y: 518, endPoint x: 1018, endPoint y: 519, distance: 9.1
click at [1015, 519] on span "SIRET: 848 530 655 Greffe Pontoise" at bounding box center [979, 530] width 107 height 32
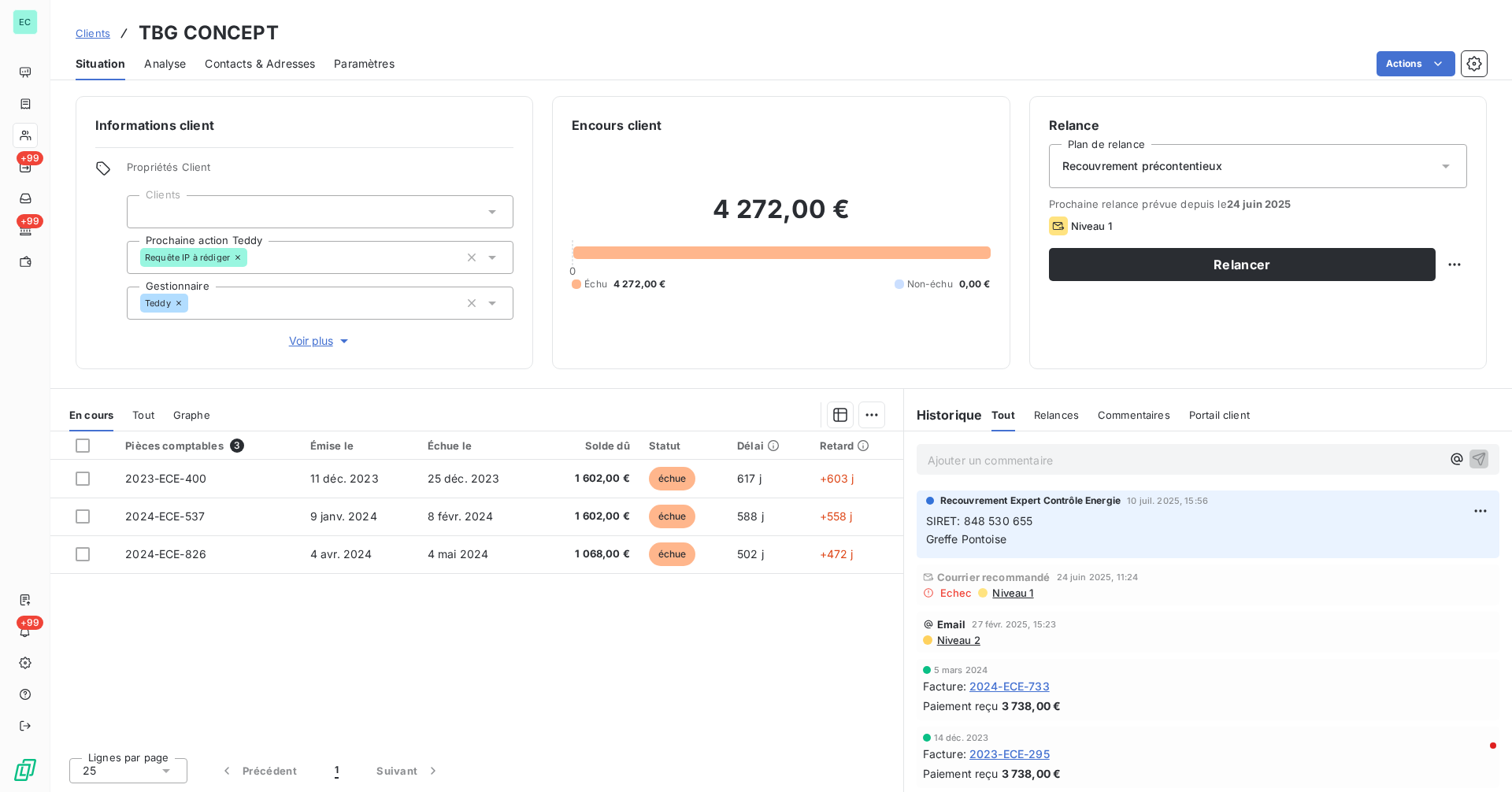
click at [1019, 519] on span "SIRET: 848 530 655 Greffe Pontoise" at bounding box center [979, 530] width 107 height 32
click at [1019, 519] on span "SIRET: 848 530 655 Greffe Pontoise" at bounding box center [979, 530] width 107 height 32
click at [966, 521] on span "SIRET: 848 530 655 Greffe Pontoise" at bounding box center [979, 530] width 107 height 32
click at [1052, 519] on p "SIRET: 848 530 655 Greffe Pontoise" at bounding box center [1207, 530] width 564 height 36
copy span "848 530 655"
